Goal: Find specific page/section: Find specific page/section

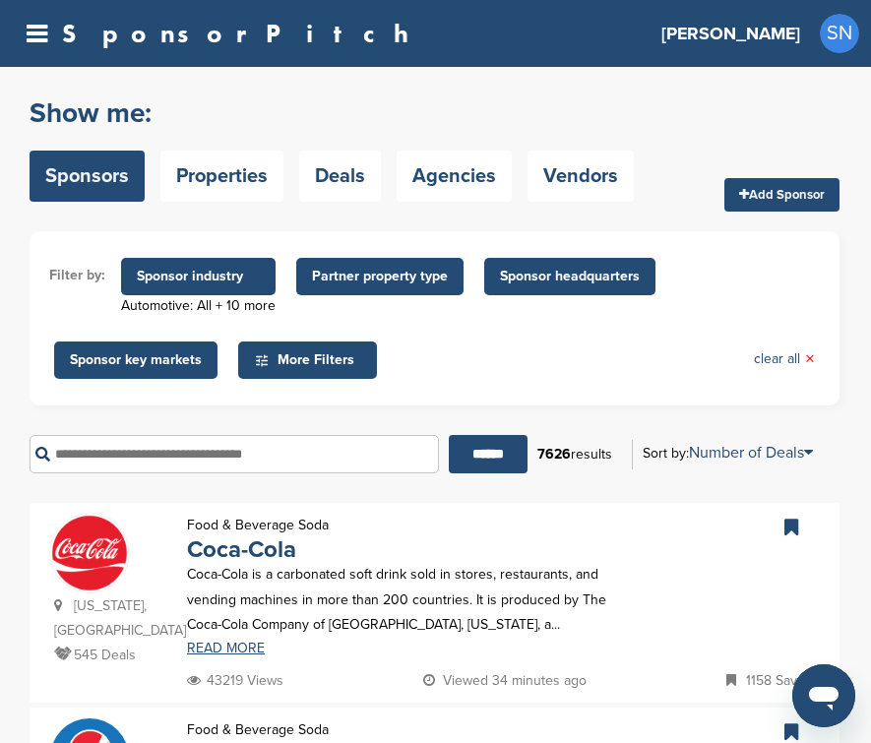
click at [545, 274] on span "Sponsor headquarters" at bounding box center [570, 277] width 140 height 22
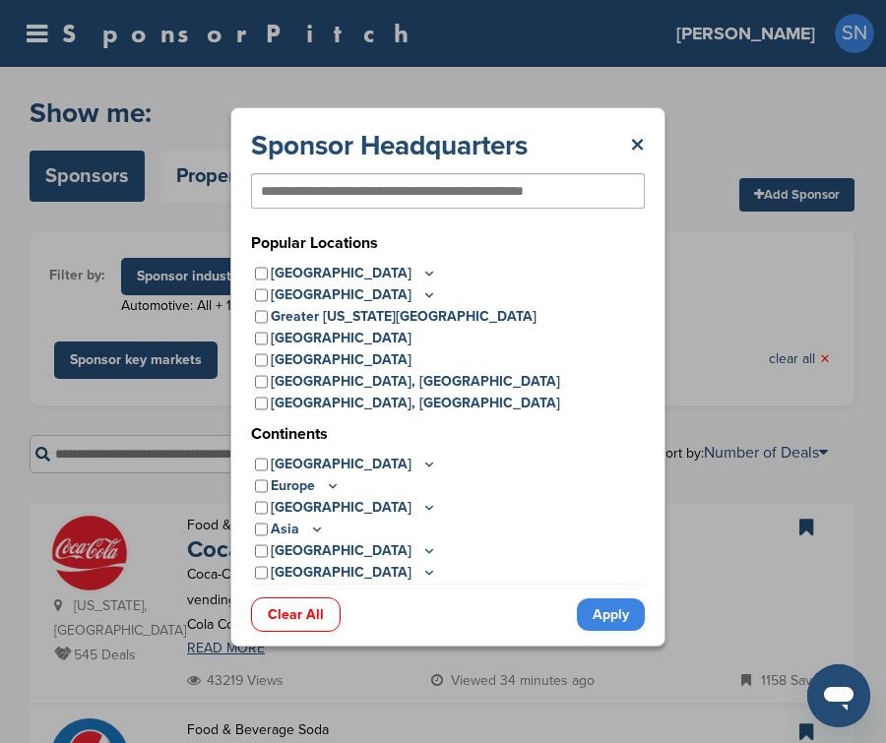
click at [421, 570] on icon at bounding box center [429, 572] width 16 height 17
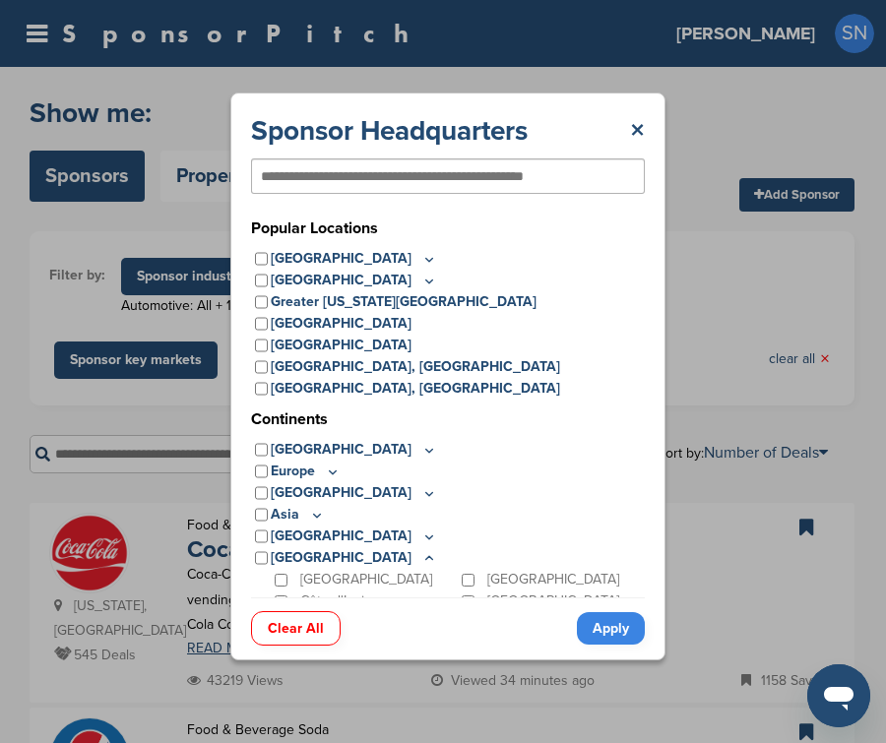
click at [421, 539] on icon at bounding box center [429, 537] width 16 height 17
click at [318, 516] on icon at bounding box center [317, 515] width 16 height 17
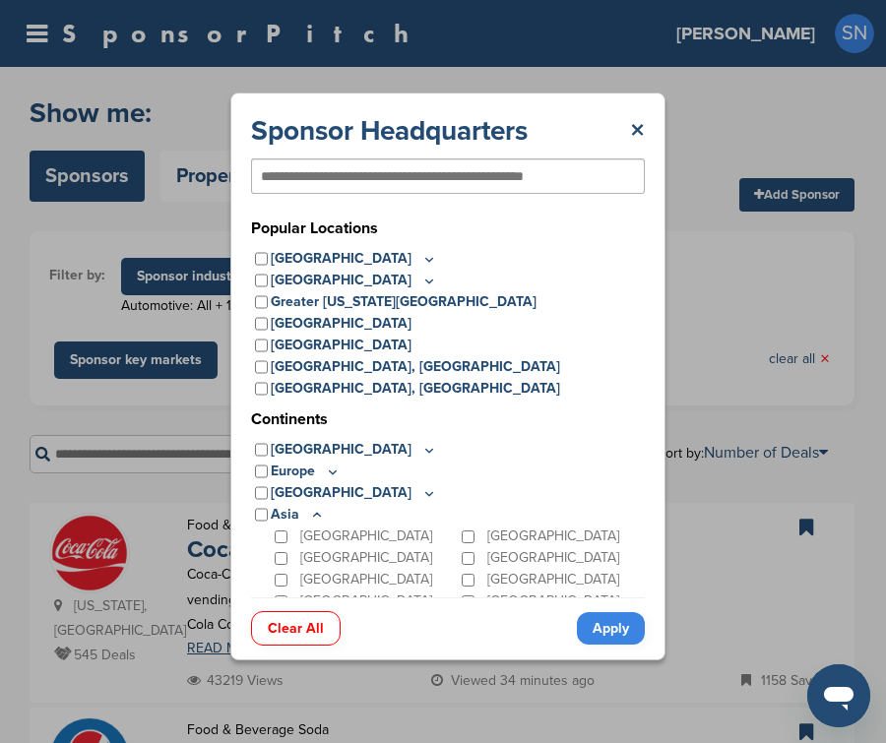
click at [421, 498] on icon at bounding box center [429, 493] width 16 height 17
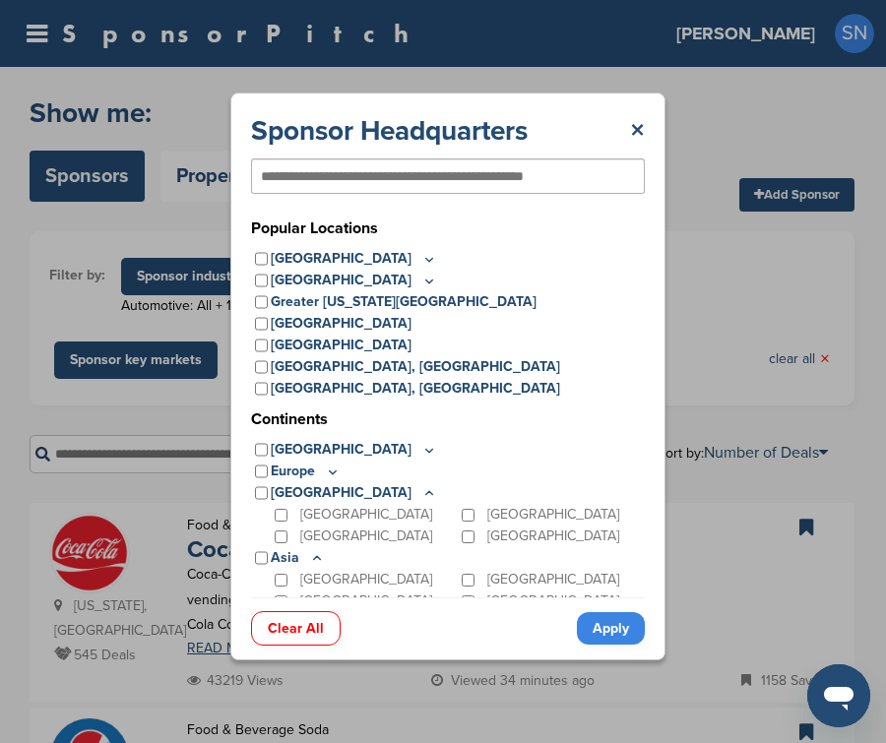
click at [327, 474] on icon at bounding box center [333, 472] width 16 height 17
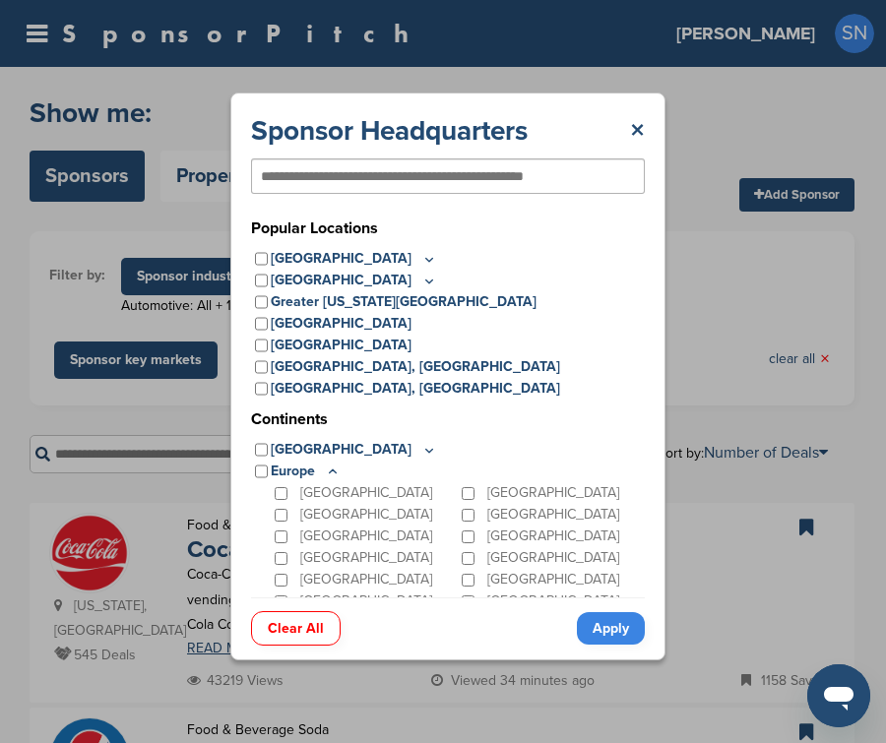
click at [421, 449] on icon at bounding box center [429, 450] width 16 height 17
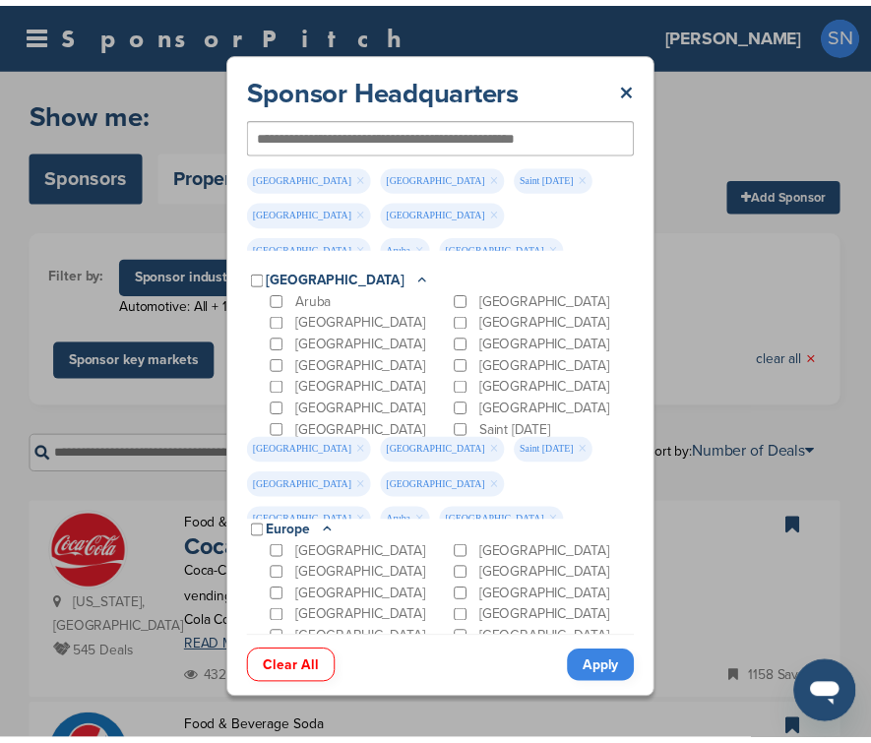
scroll to position [26, 0]
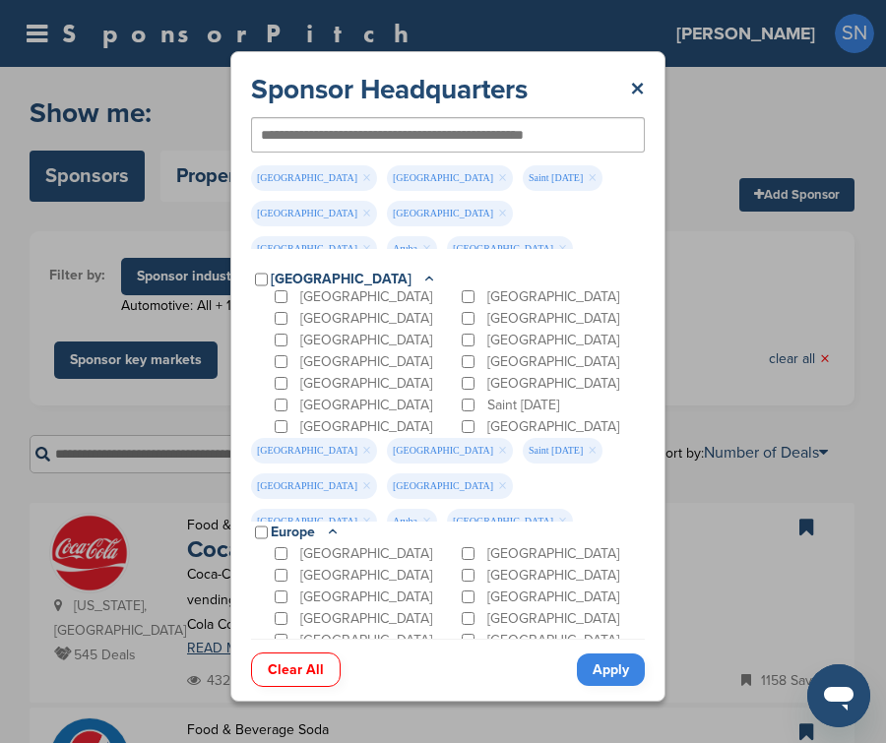
click at [309, 667] on link "Clear All" at bounding box center [296, 670] width 90 height 34
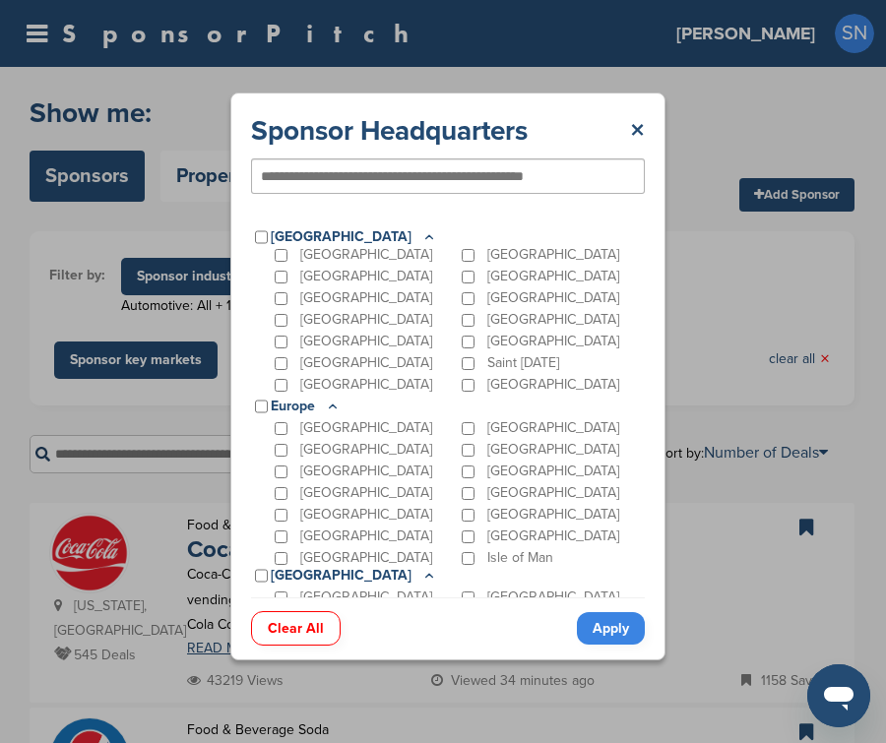
click at [607, 628] on link "Apply" at bounding box center [611, 628] width 68 height 32
